Goal: Information Seeking & Learning: Find specific page/section

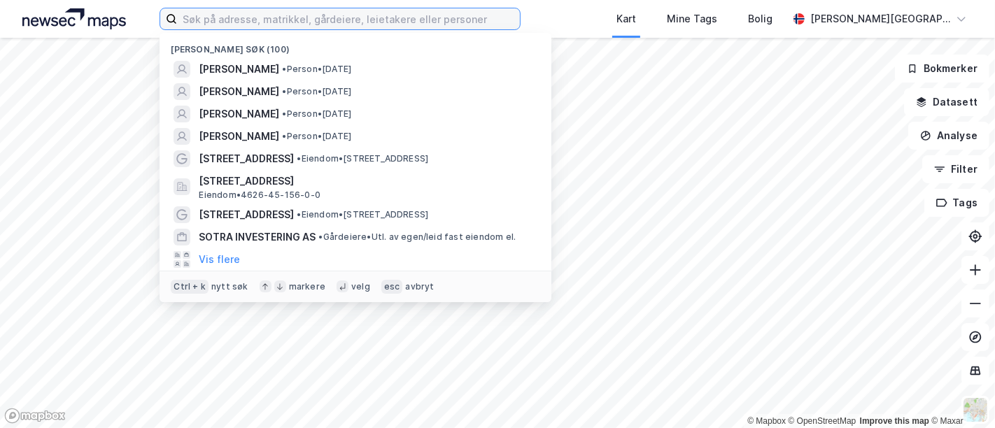
click at [274, 22] on input at bounding box center [348, 18] width 343 height 21
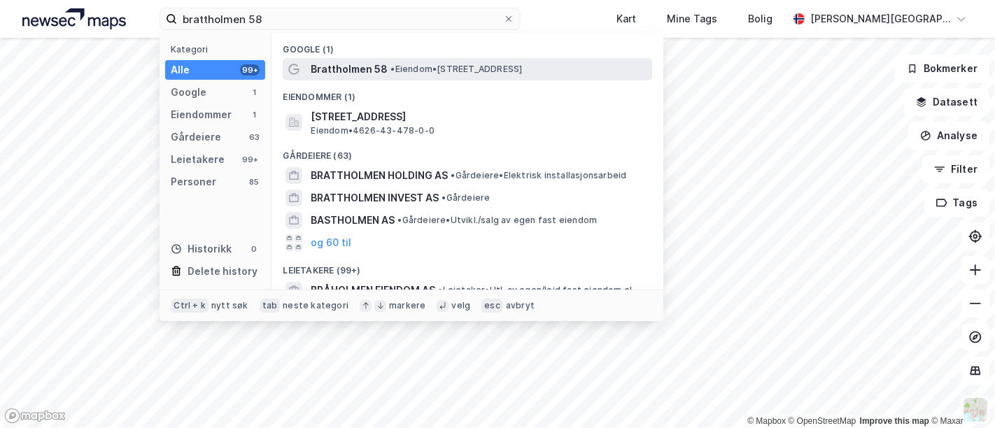
click at [372, 77] on span "Brattholmen 58" at bounding box center [349, 69] width 77 height 17
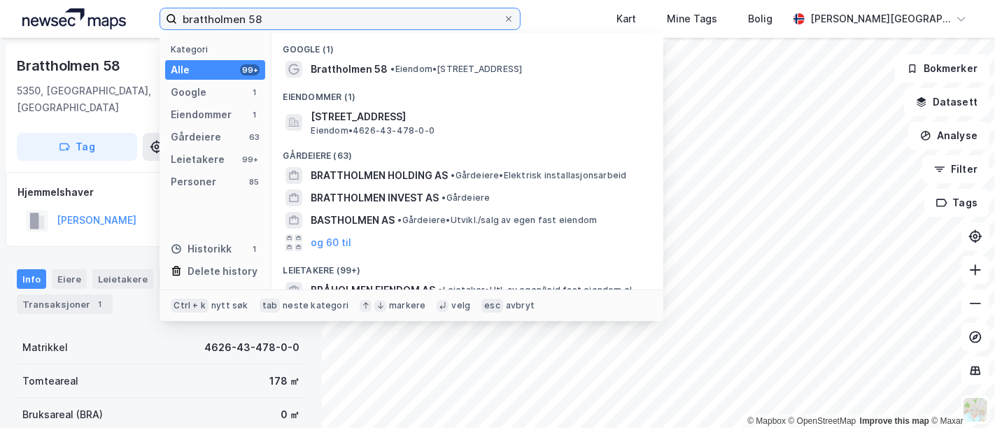
click at [292, 8] on label "brattholmen 58" at bounding box center [340, 19] width 361 height 22
click at [292, 8] on input "brattholmen 58" at bounding box center [340, 18] width 326 height 21
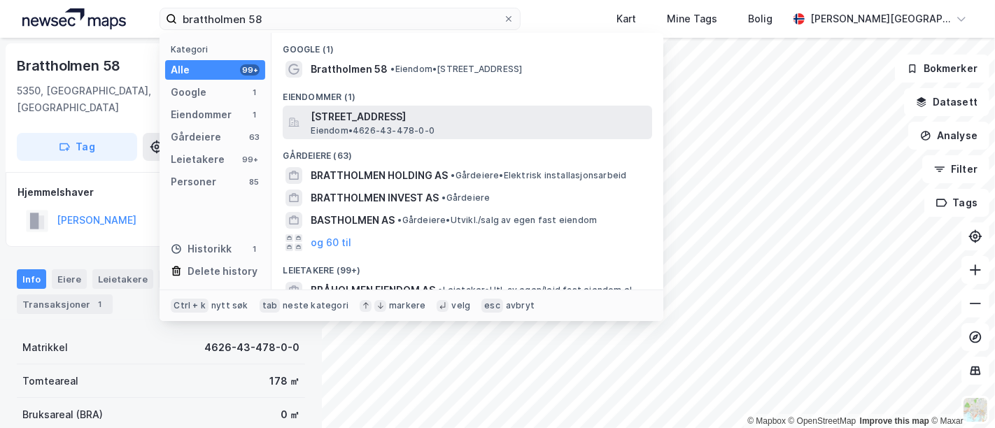
click at [362, 115] on span "[STREET_ADDRESS]" at bounding box center [479, 116] width 336 height 17
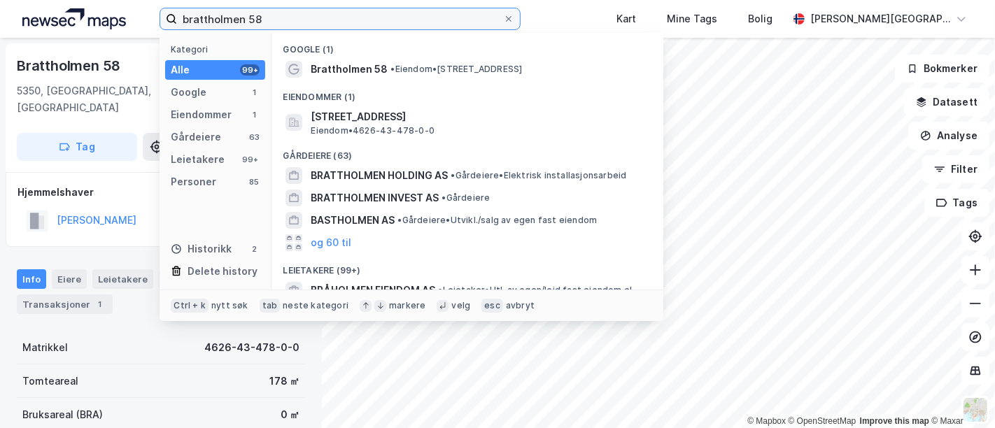
click at [310, 24] on input "brattholmen 58" at bounding box center [340, 18] width 326 height 21
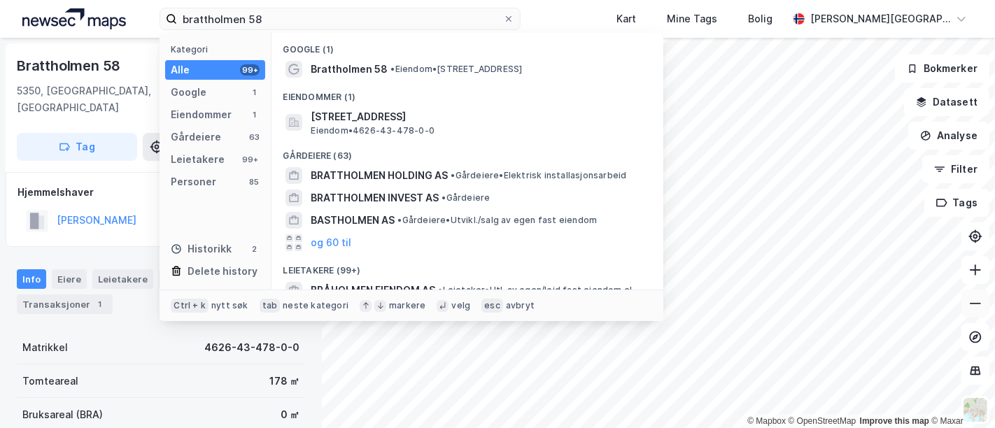
click at [975, 305] on icon at bounding box center [975, 304] width 14 height 14
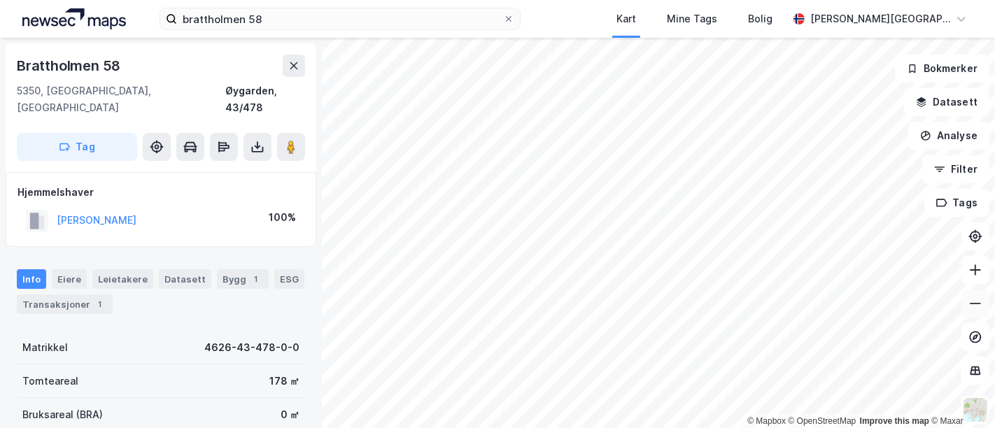
click at [975, 305] on icon at bounding box center [975, 304] width 14 height 14
click at [977, 283] on button at bounding box center [975, 270] width 28 height 28
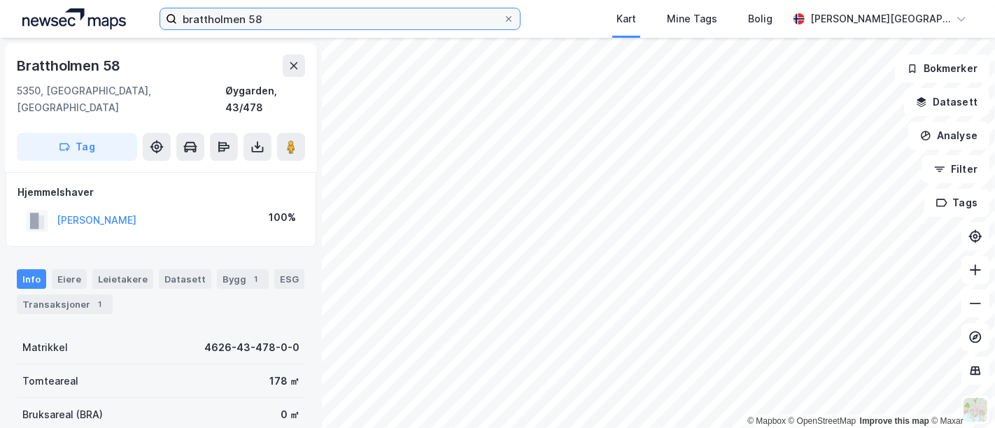
click at [284, 21] on input "brattholmen 58" at bounding box center [340, 18] width 326 height 21
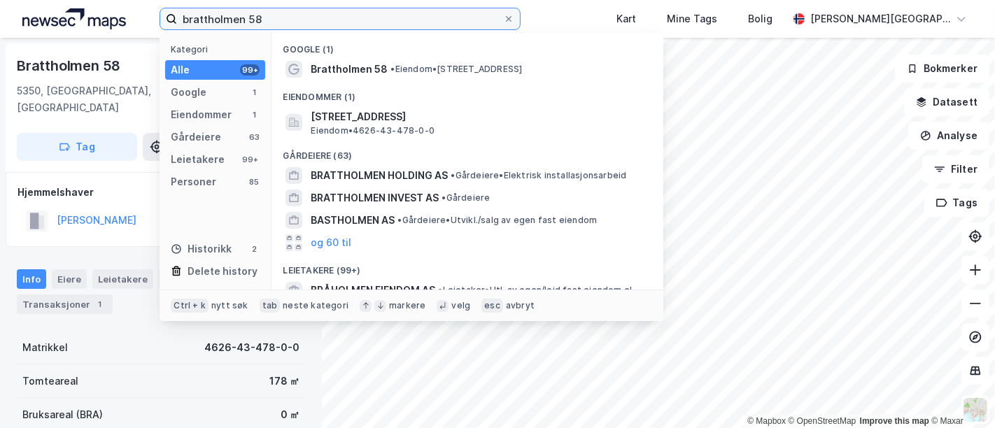
click at [284, 21] on input "brattholmen 58" at bounding box center [340, 18] width 326 height 21
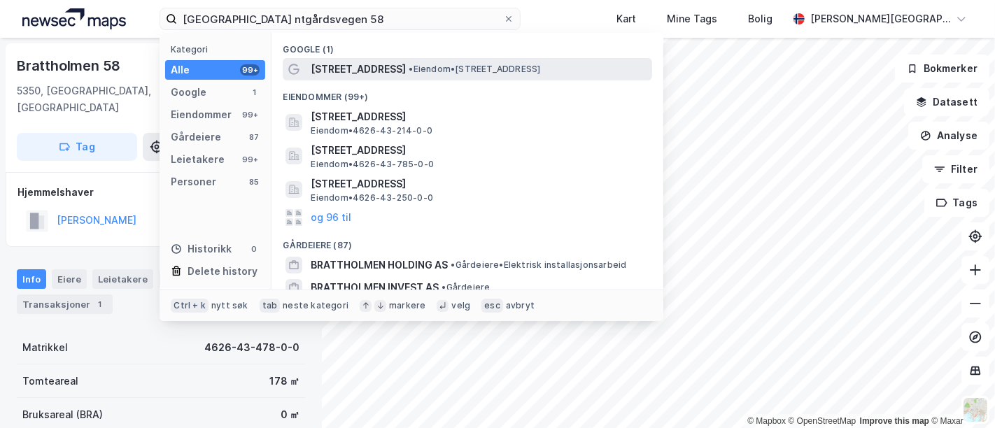
click at [357, 74] on span "[STREET_ADDRESS]" at bounding box center [358, 69] width 95 height 17
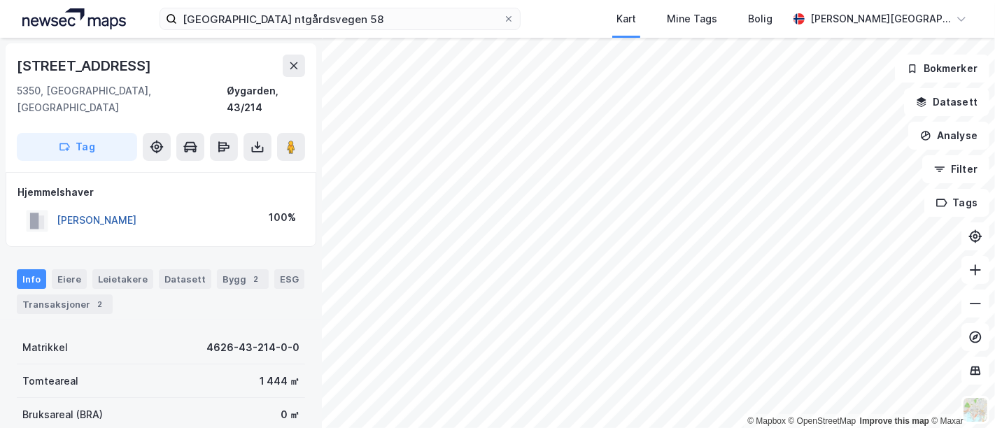
click at [0, 0] on button "[PERSON_NAME]" at bounding box center [0, 0] width 0 height 0
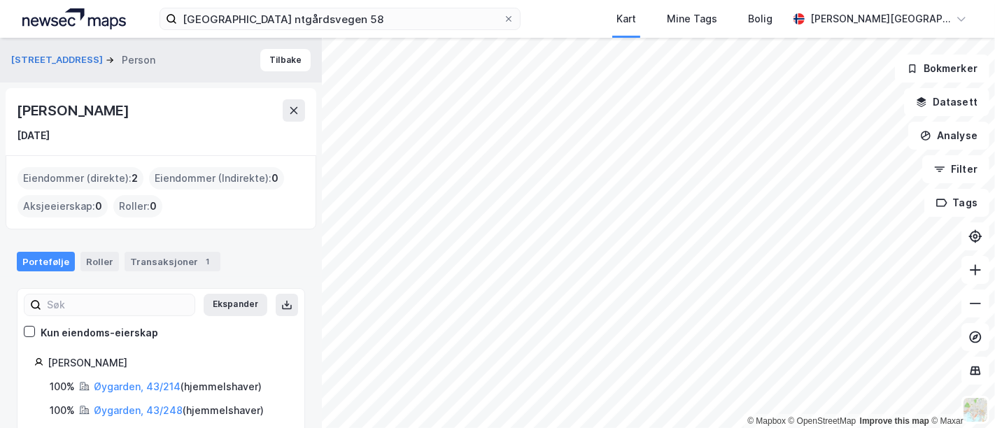
click at [78, 113] on div "[PERSON_NAME]" at bounding box center [74, 110] width 115 height 22
click at [132, 116] on div "[PERSON_NAME]" at bounding box center [74, 110] width 115 height 22
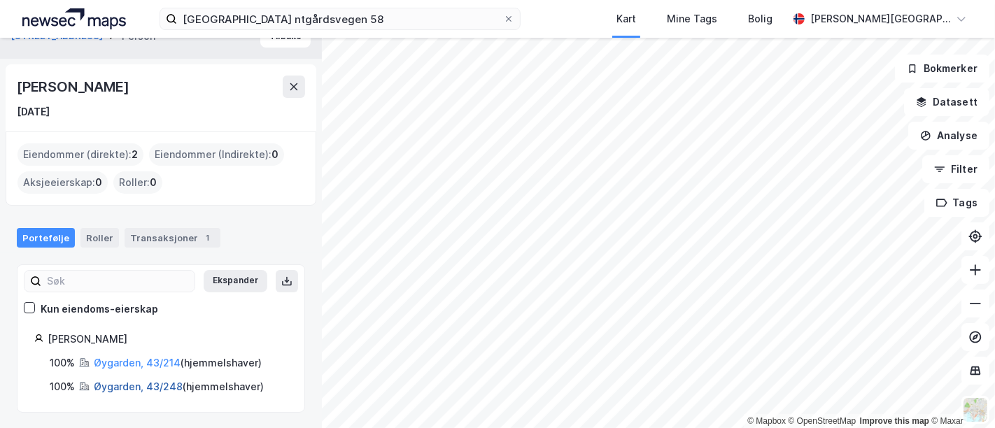
click at [162, 387] on link "Øygarden, 43/248" at bounding box center [138, 387] width 89 height 12
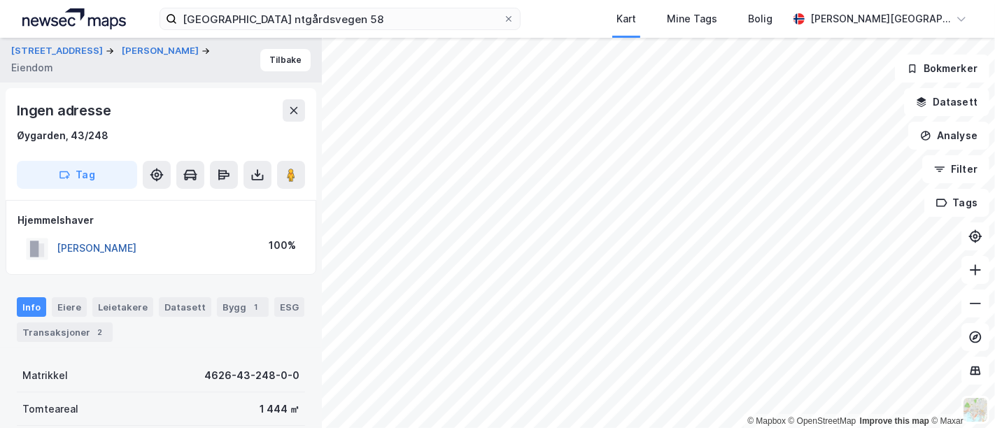
click at [0, 0] on button "[PERSON_NAME]" at bounding box center [0, 0] width 0 height 0
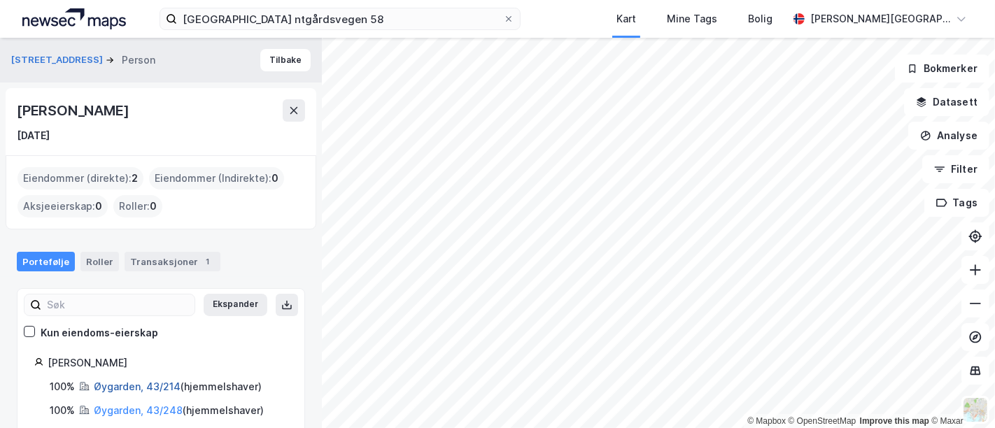
click at [150, 385] on link "Øygarden, 43/214" at bounding box center [137, 387] width 87 height 12
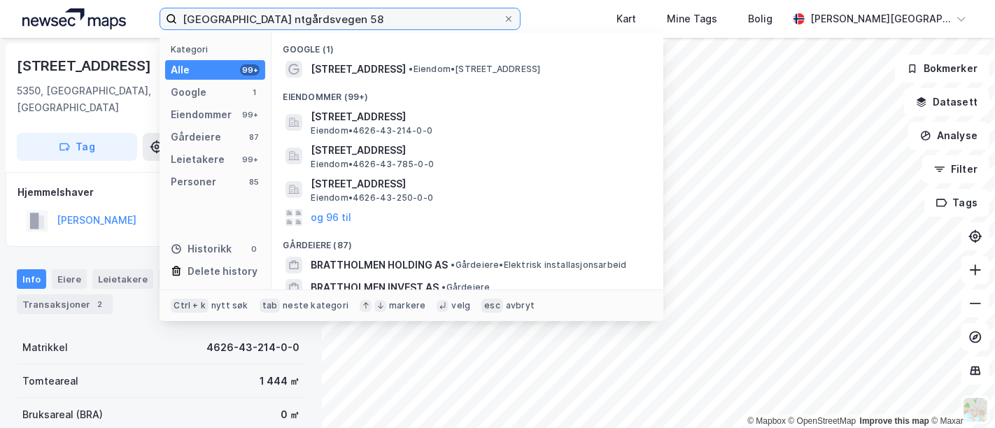
click at [239, 10] on input "[GEOGRAPHIC_DATA] ntgårdsvegen 58" at bounding box center [340, 18] width 326 height 21
paste input "[PERSON_NAME]"
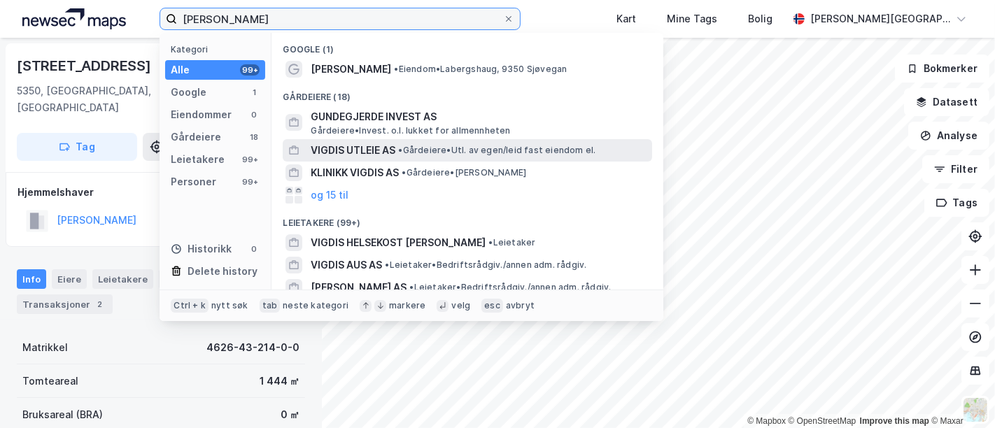
scroll to position [145, 0]
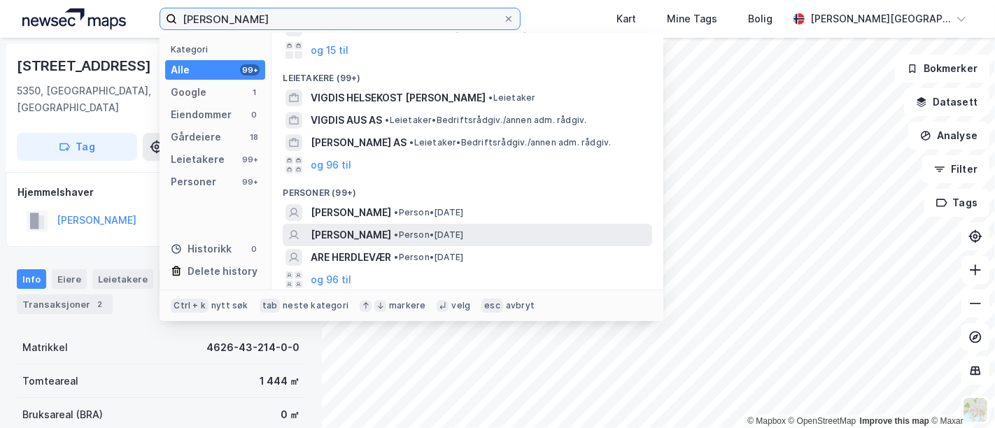
type input "[PERSON_NAME]"
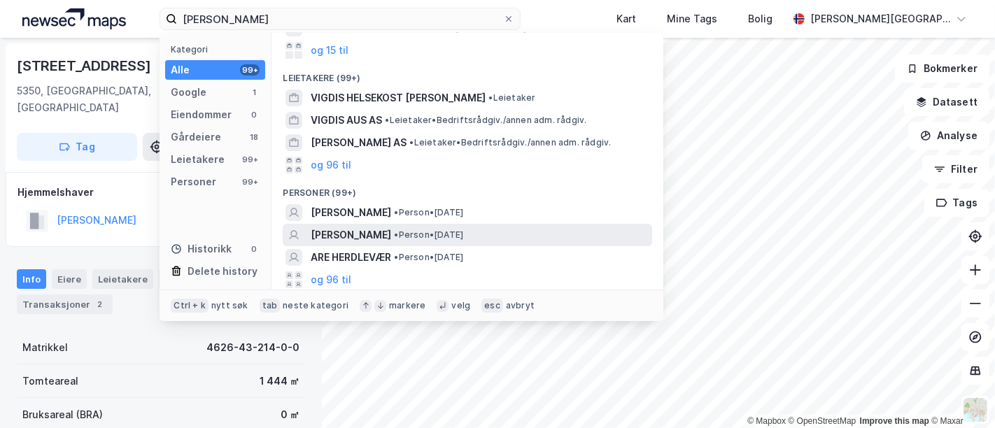
click at [372, 236] on span "[PERSON_NAME]" at bounding box center [351, 235] width 80 height 17
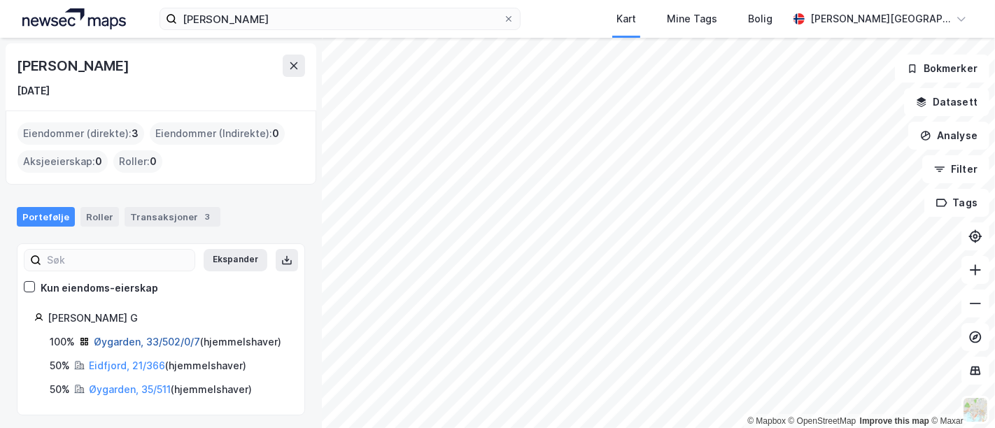
click at [143, 341] on link "Øygarden, 33/502/0/7" at bounding box center [147, 342] width 106 height 12
